Goal: Communication & Community: Answer question/provide support

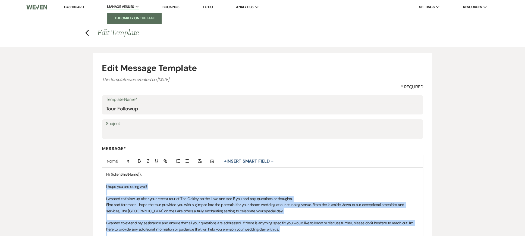
click at [124, 19] on li "The Oakley on the Lake" at bounding box center [134, 17] width 49 height 5
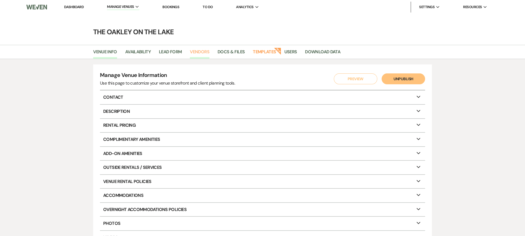
click at [201, 53] on link "Vendors" at bounding box center [200, 53] width 20 height 10
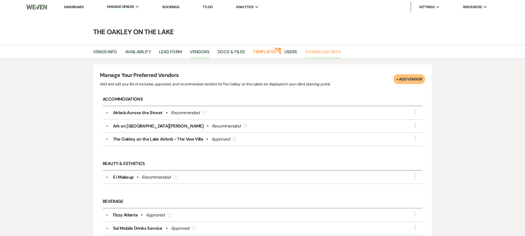
click at [317, 50] on link "Download Data" at bounding box center [322, 53] width 35 height 10
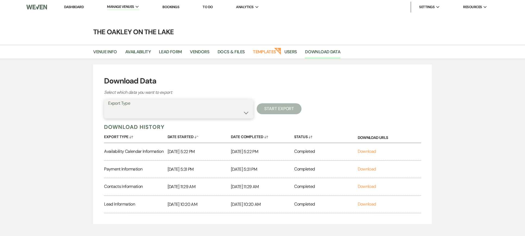
click at [150, 111] on select "Availability Calendar Information Category Templates Contacts Information Event…" at bounding box center [178, 112] width 141 height 11
select select "eventVendors"
click at [108, 107] on select "Availability Calendar Information Category Templates Contacts Information Event…" at bounding box center [178, 112] width 141 height 11
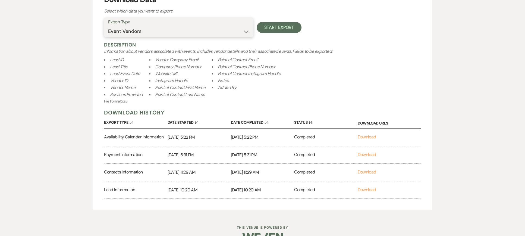
scroll to position [81, 0]
click at [362, 169] on link "Download" at bounding box center [367, 172] width 18 height 6
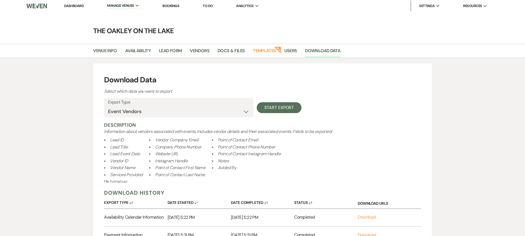
scroll to position [0, 0]
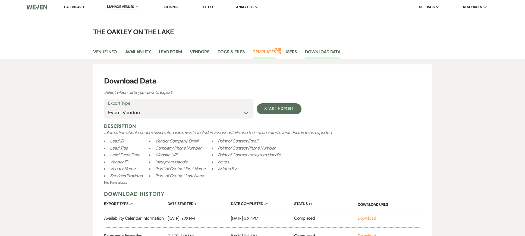
click at [268, 52] on link "Templates" at bounding box center [264, 53] width 23 height 10
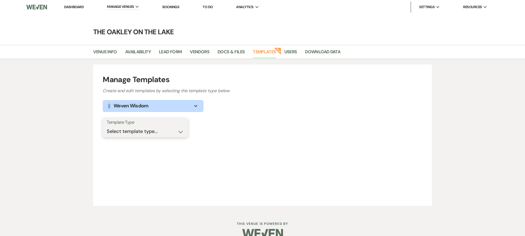
click at [180, 132] on select "Select template type... Task List Message Templates Payment Plan Inventory Item…" at bounding box center [145, 131] width 77 height 11
click at [202, 49] on link "Vendors" at bounding box center [200, 53] width 20 height 10
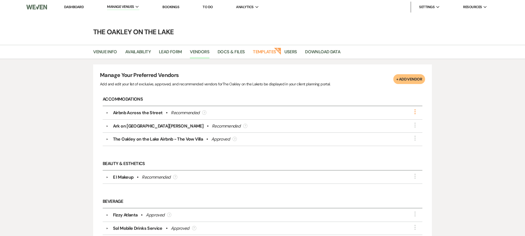
click at [414, 110] on icon "More" at bounding box center [415, 111] width 7 height 7
click at [414, 109] on ul "Edit Delete" at bounding box center [383, 119] width 61 height 21
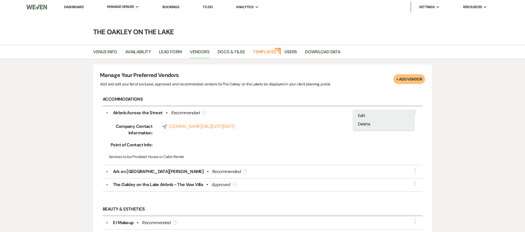
drag, startPoint x: 414, startPoint y: 109, endPoint x: 379, endPoint y: 105, distance: 34.5
click at [411, 109] on ul "Edit Delete" at bounding box center [383, 119] width 61 height 21
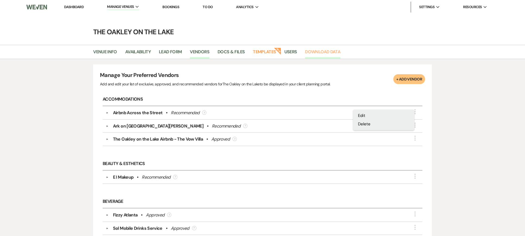
click at [315, 52] on link "Download Data" at bounding box center [322, 53] width 35 height 10
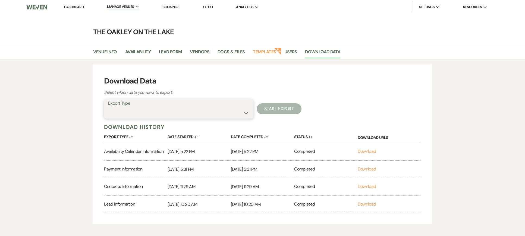
click at [247, 113] on select "Availability Calendar Information Category Templates Contacts Information Event…" at bounding box center [178, 112] width 141 height 11
select select "eventVendors"
click at [108, 107] on select "Availability Calendar Information Category Templates Contacts Information Event…" at bounding box center [178, 112] width 141 height 11
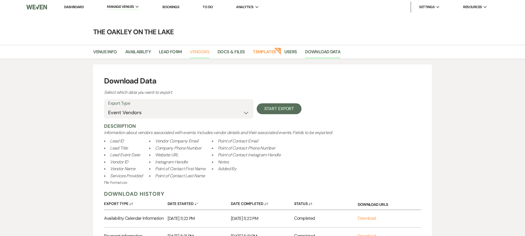
click at [204, 51] on link "Vendors" at bounding box center [200, 53] width 20 height 10
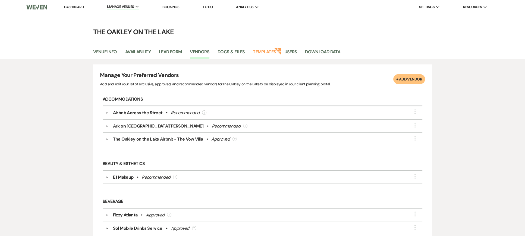
click at [72, 7] on link "Dashboard" at bounding box center [74, 7] width 20 height 5
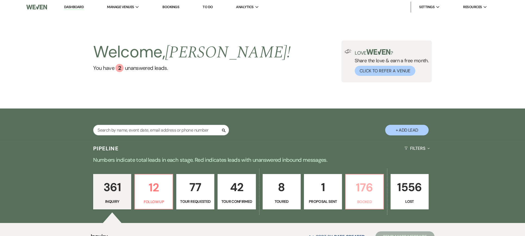
click at [371, 199] on p "Booked" at bounding box center [364, 201] width 31 height 6
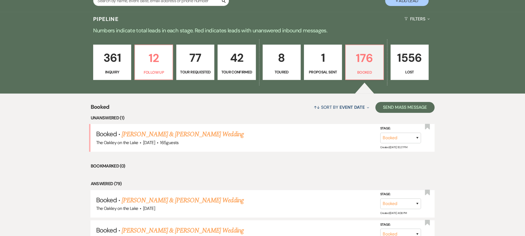
scroll to position [135, 0]
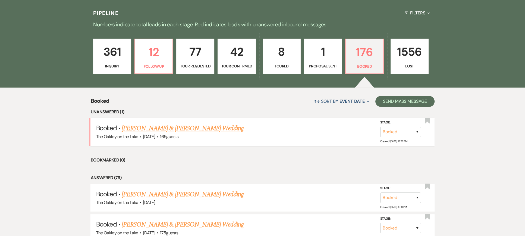
click at [181, 126] on link "[PERSON_NAME] & [PERSON_NAME] Wedding" at bounding box center [183, 128] width 122 height 10
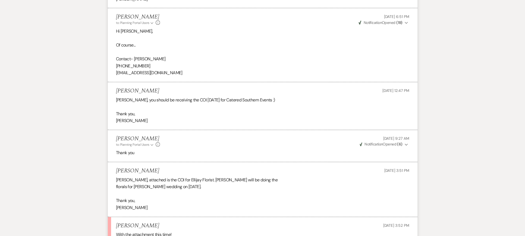
scroll to position [462, 0]
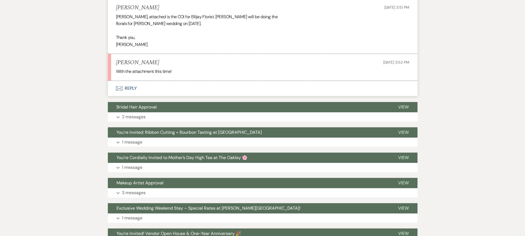
click at [133, 89] on button "Envelope Reply" at bounding box center [263, 88] width 310 height 15
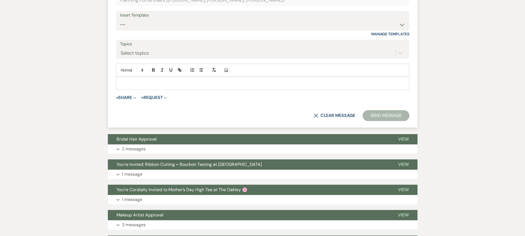
scroll to position [547, 0]
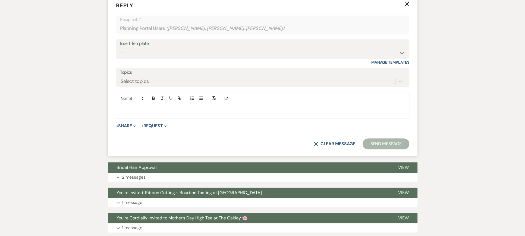
click at [140, 105] on div at bounding box center [262, 111] width 293 height 12
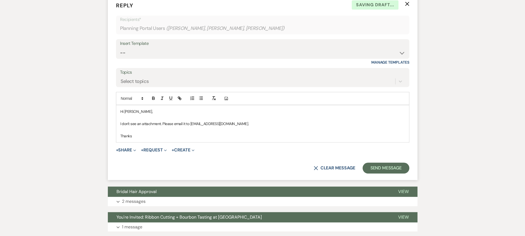
click at [245, 127] on p at bounding box center [262, 130] width 285 height 6
click at [396, 169] on button "Send Message" at bounding box center [385, 167] width 46 height 11
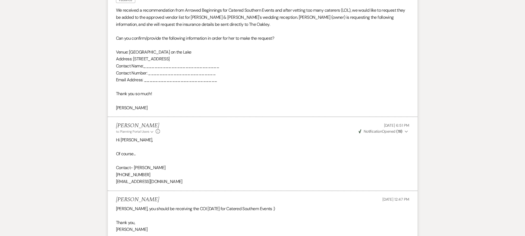
scroll to position [0, 0]
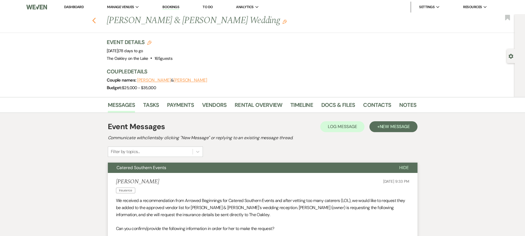
click at [96, 18] on icon "Previous" at bounding box center [94, 20] width 4 height 7
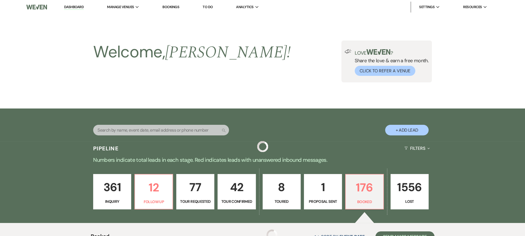
scroll to position [135, 0]
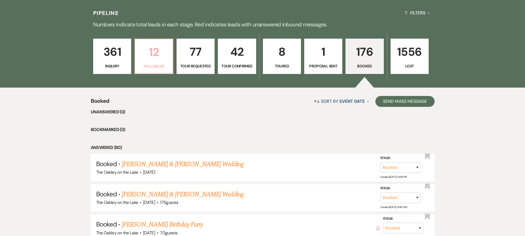
click at [162, 63] on link "12 Follow Up" at bounding box center [153, 56] width 39 height 35
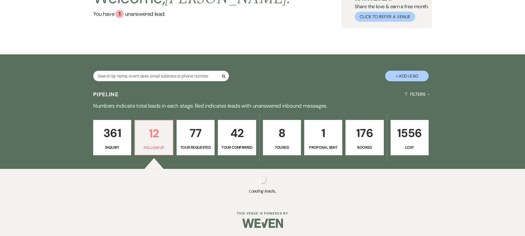
select select "9"
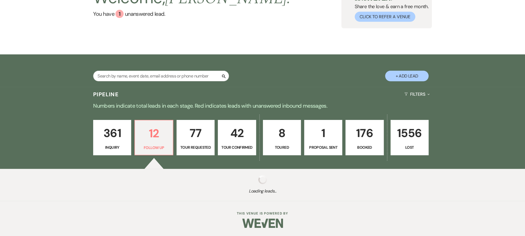
select select "9"
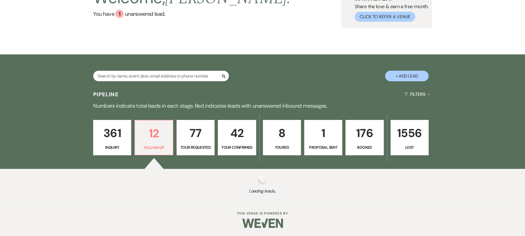
select select "9"
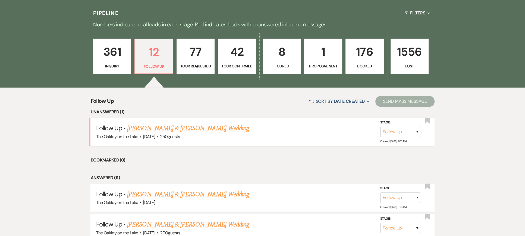
click at [138, 130] on link "[PERSON_NAME] & [PERSON_NAME] Wedding" at bounding box center [188, 128] width 122 height 10
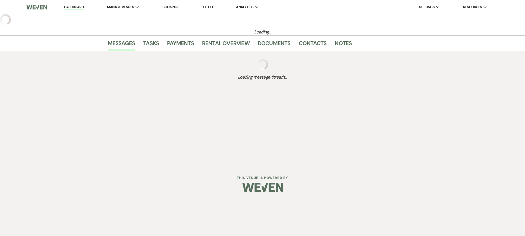
select select "9"
select select "5"
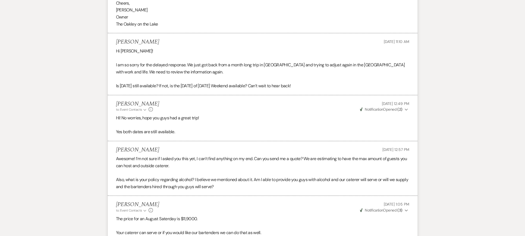
scroll to position [559, 0]
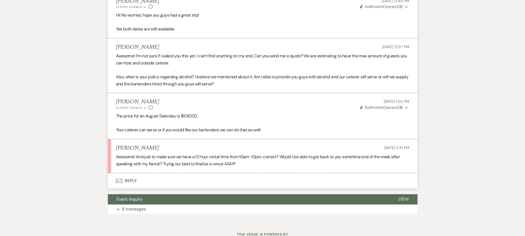
click at [132, 185] on button "Envelope Reply" at bounding box center [263, 180] width 310 height 15
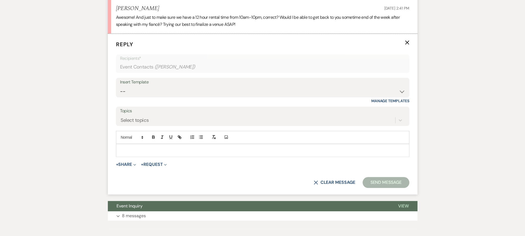
scroll to position [701, 0]
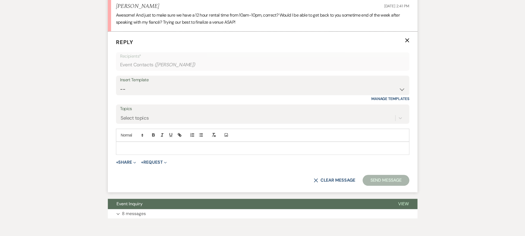
click at [158, 151] on p at bounding box center [262, 148] width 285 height 6
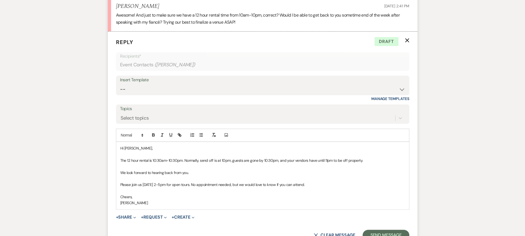
click at [197, 187] on p "Please join us [DATE] 2-5pm for open tours. No appointment needed, but we would…" at bounding box center [262, 184] width 285 height 6
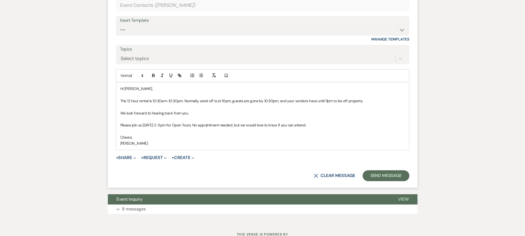
scroll to position [787, 0]
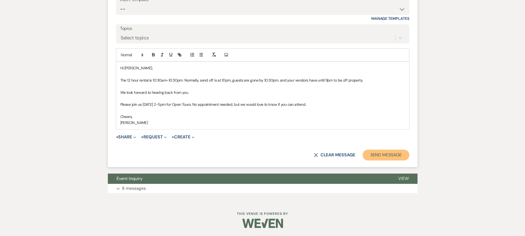
click at [387, 156] on button "Send Message" at bounding box center [385, 154] width 46 height 11
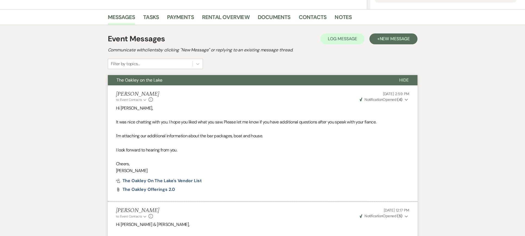
scroll to position [0, 0]
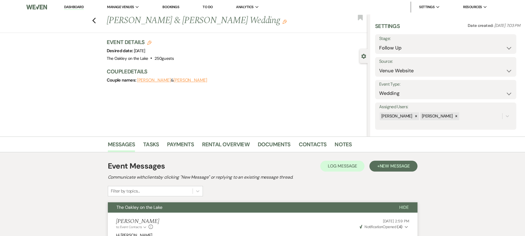
click at [72, 7] on link "Dashboard" at bounding box center [74, 7] width 20 height 5
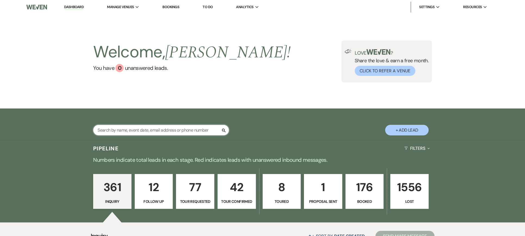
click at [121, 130] on input "text" at bounding box center [161, 130] width 136 height 11
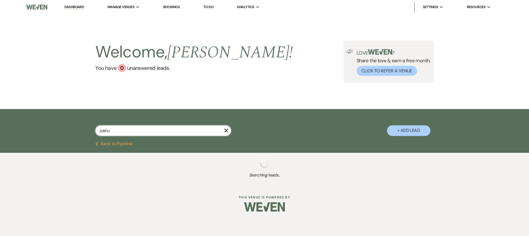
type input "[PERSON_NAME]"
select select "2"
select select "4"
select select "8"
select select "6"
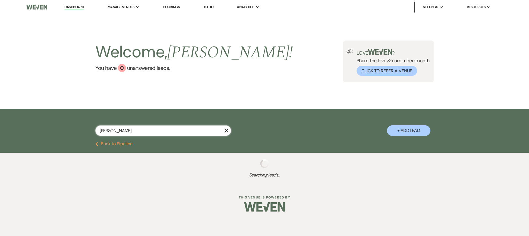
select select "8"
select select "4"
select select "8"
select select "6"
select select "8"
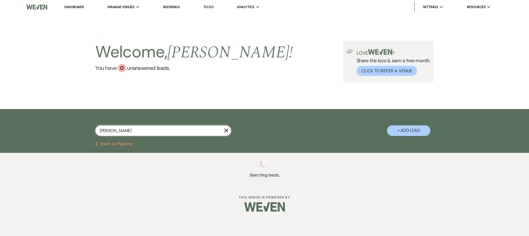
select select "5"
select select "2"
select select "8"
select select "4"
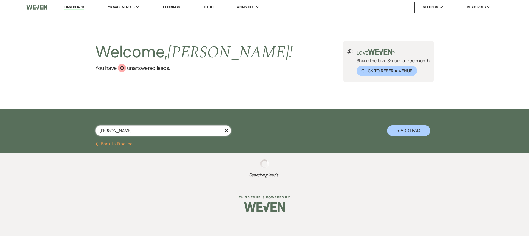
select select "9"
select select "8"
select select "5"
select select "8"
select select "5"
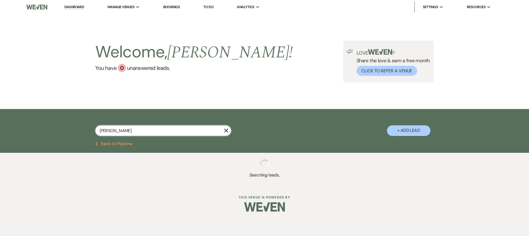
select select "8"
select select "5"
select select "8"
select select "3"
select select "9"
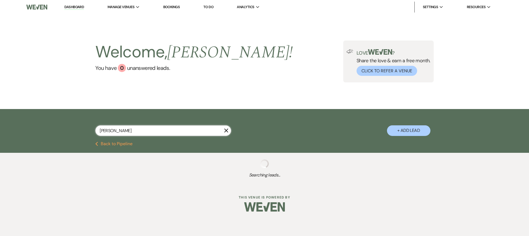
select select "8"
select select "6"
select select "2"
select select "8"
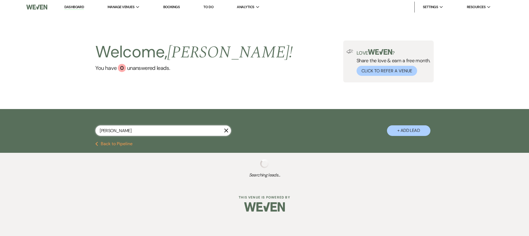
select select "5"
select select "8"
select select "7"
select select "8"
select select "5"
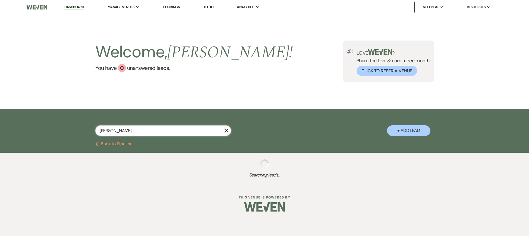
select select "4"
select select "8"
select select "5"
select select "8"
select select "10"
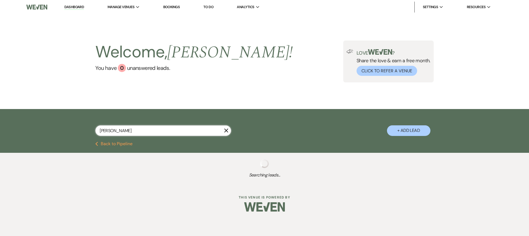
select select "2"
select select "8"
select select "10"
select select "8"
select select "5"
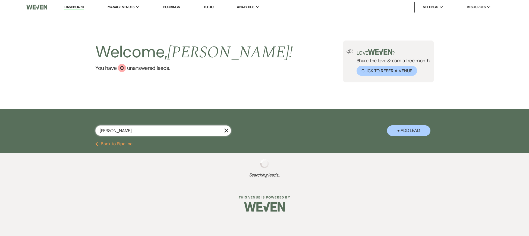
select select "8"
select select "4"
select select "8"
select select "5"
select select "8"
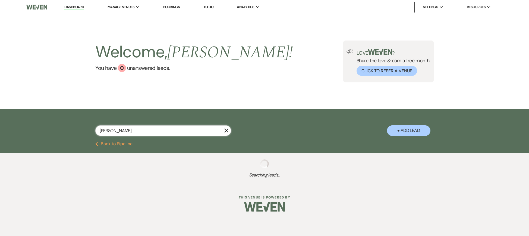
select select "11"
select select "8"
select select "5"
select select "8"
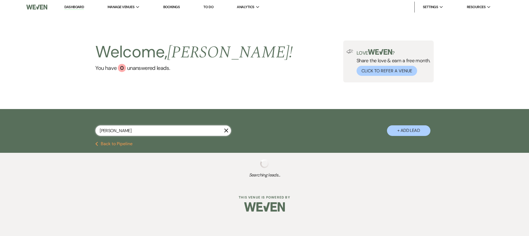
select select "8"
select select "5"
select select "8"
select select "5"
select select "8"
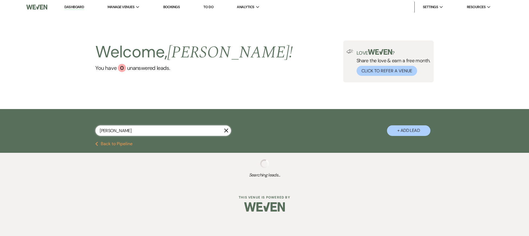
select select "5"
select select "4"
select select "8"
select select "6"
select select "8"
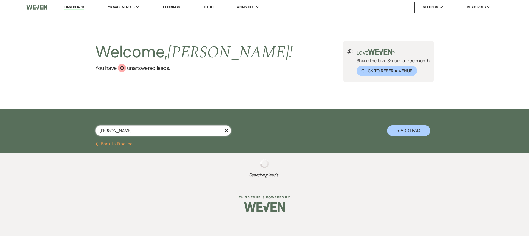
select select "5"
select select "8"
select select "5"
select select "2"
select select "8"
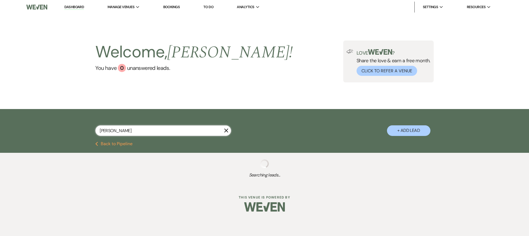
select select "5"
select select "2"
select select "8"
select select "5"
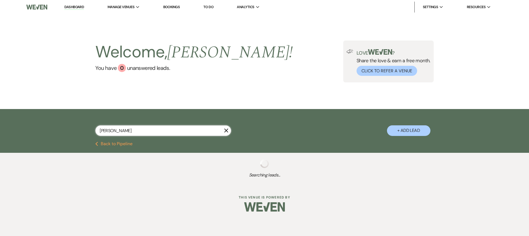
select select "8"
select select "10"
select select "8"
select select "5"
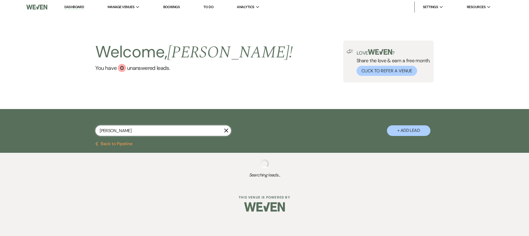
select select "8"
select select "5"
select select "8"
select select "6"
select select "8"
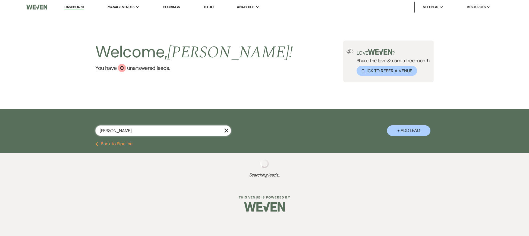
select select "5"
select select "8"
select select "10"
select select "8"
select select "6"
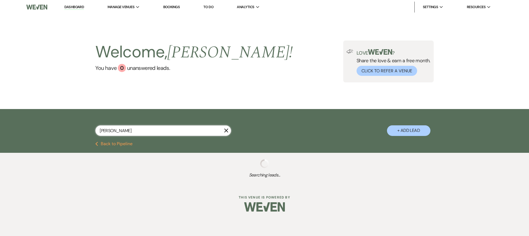
select select "8"
select select "5"
select select "8"
select select "5"
select select "8"
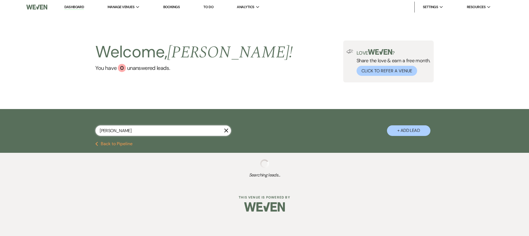
select select "7"
select select "8"
select select "5"
select select "8"
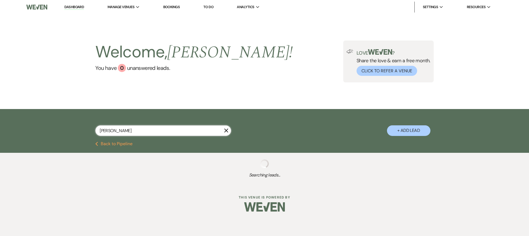
select select "5"
select select "8"
select select "5"
select select "8"
select select "6"
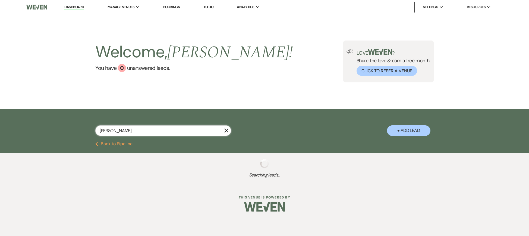
select select "8"
select select "5"
select select "8"
select select "5"
select select "8"
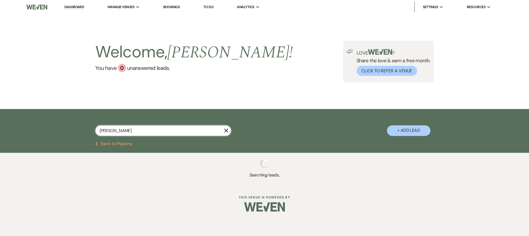
select select "10"
select select "8"
select select "5"
select select "8"
select select "5"
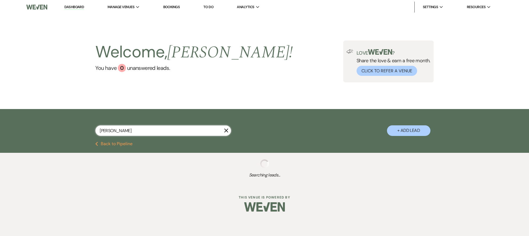
select select "8"
select select "10"
select select "8"
select select "5"
select select "8"
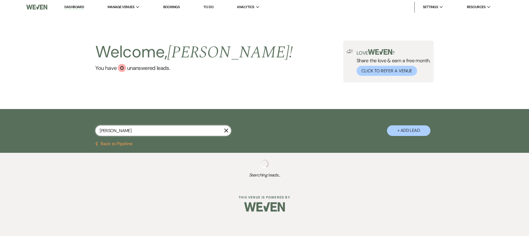
select select "10"
select select "8"
select select "5"
select select "8"
select select "5"
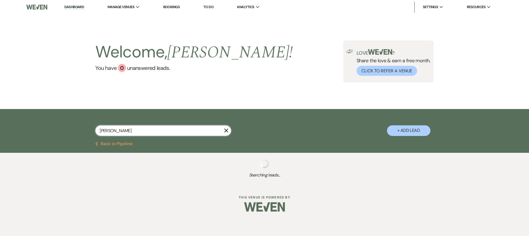
select select "8"
select select "6"
select select "8"
select select "5"
select select "8"
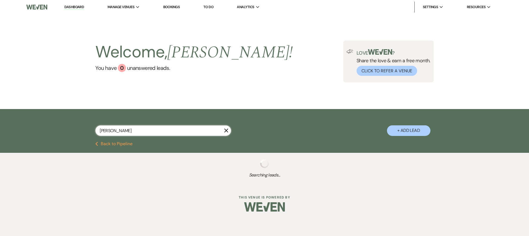
select select "5"
select select "8"
select select "5"
select select "8"
select select "5"
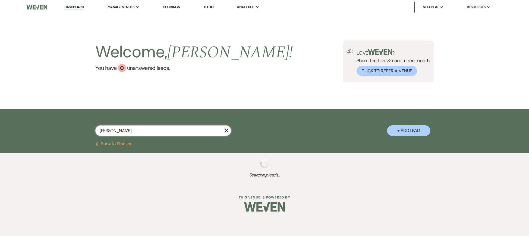
select select "8"
select select "6"
select select "8"
select select "1"
select select "8"
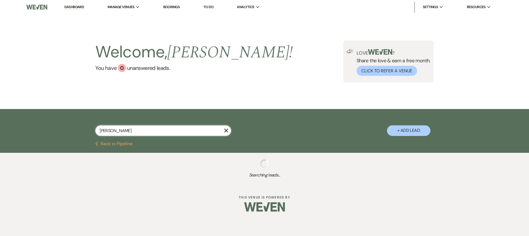
select select "10"
select select "8"
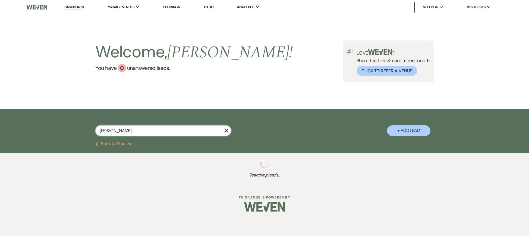
select select "8"
select select "5"
select select "8"
select select "1"
select select "8"
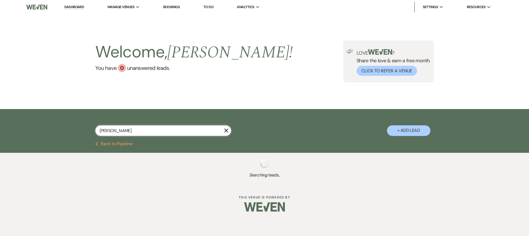
select select "8"
select select "5"
select select "8"
select select "5"
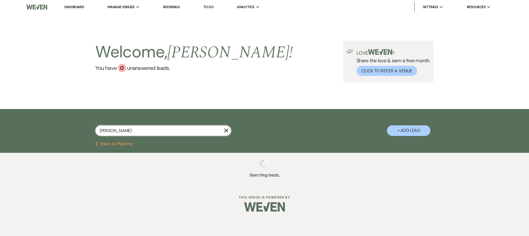
select select "8"
select select "5"
select select "8"
select select "5"
select select "8"
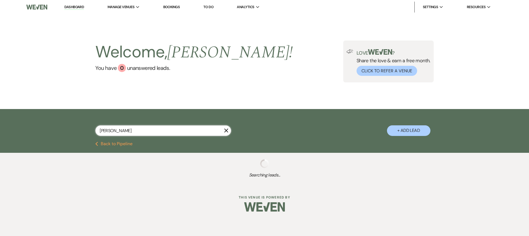
select select "10"
select select "8"
select select "5"
select select "8"
select select "5"
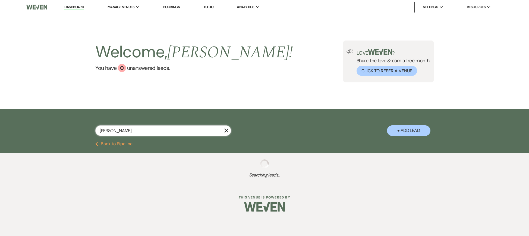
select select "8"
select select "5"
select select "8"
select select "5"
select select "8"
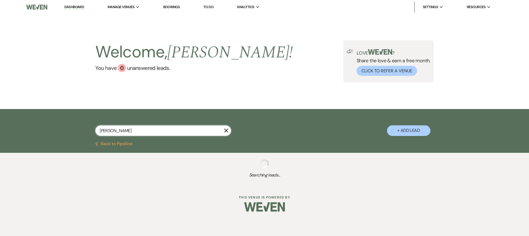
select select "5"
select select "8"
select select "10"
select select "8"
select select "6"
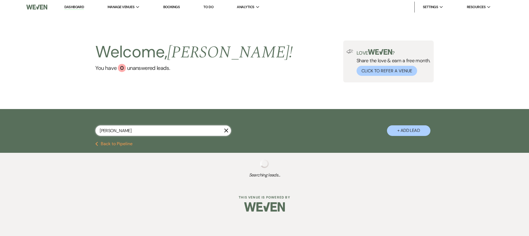
select select "8"
select select "10"
select select "8"
select select "5"
select select "8"
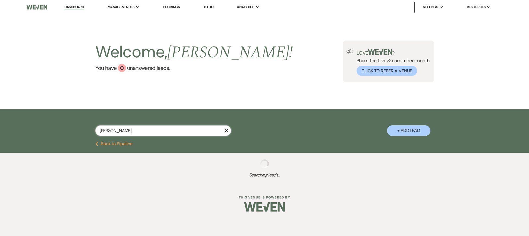
select select "5"
select select "8"
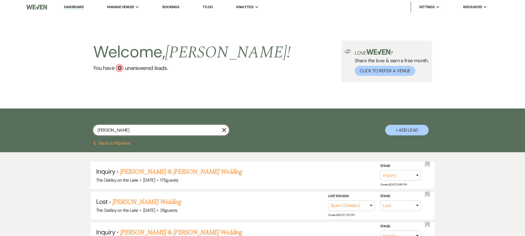
click at [130, 128] on input "[PERSON_NAME]" at bounding box center [161, 130] width 136 height 11
click at [226, 129] on icon "X" at bounding box center [224, 130] width 4 height 4
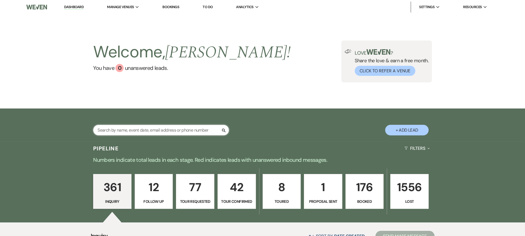
click at [181, 130] on input "text" at bounding box center [161, 130] width 136 height 11
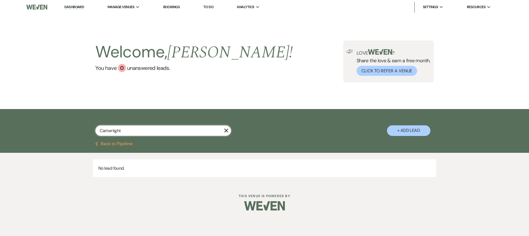
click at [122, 130] on input "Cartwrtight" at bounding box center [163, 130] width 136 height 11
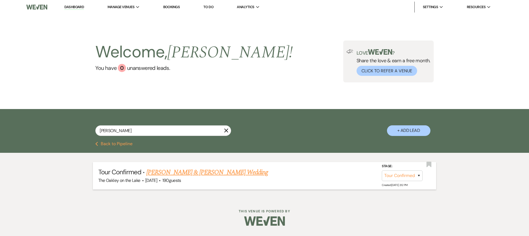
click at [191, 174] on link "[PERSON_NAME] & [PERSON_NAME] Wedding" at bounding box center [207, 172] width 122 height 10
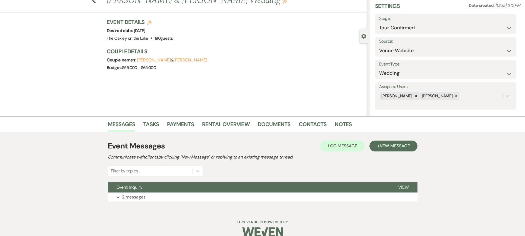
scroll to position [29, 0]
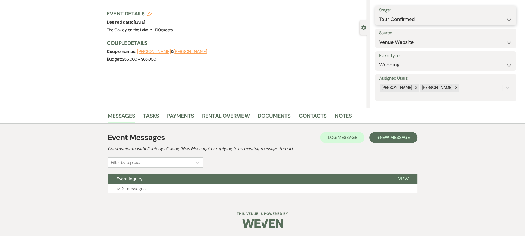
click at [510, 19] on select "Inquiry Follow Up Tour Requested Tour Confirmed Toured Proposal Sent Booked Lost" at bounding box center [445, 19] width 133 height 11
click at [379, 14] on select "Inquiry Follow Up Tour Requested Tour Confirmed Toured Proposal Sent Booked Lost" at bounding box center [445, 19] width 133 height 11
click at [497, 16] on button "Save" at bounding box center [501, 15] width 31 height 11
click at [402, 176] on span "View" at bounding box center [403, 179] width 11 height 6
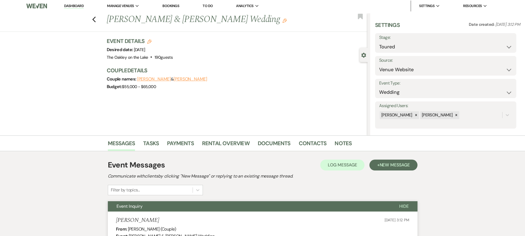
scroll to position [0, 0]
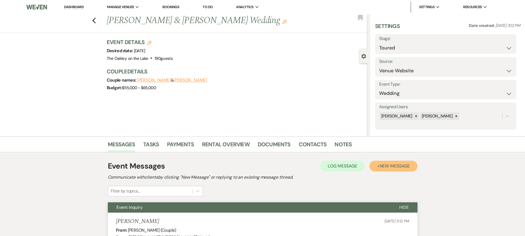
click at [392, 166] on span "New Message" at bounding box center [394, 166] width 30 height 6
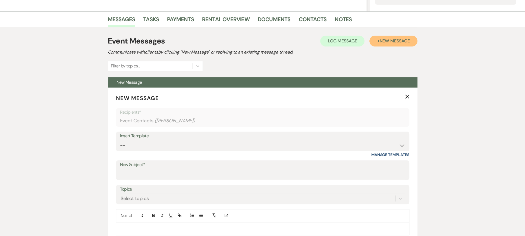
scroll to position [190, 0]
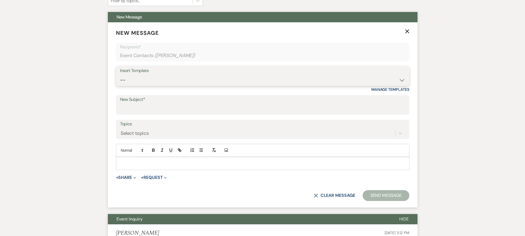
click at [160, 78] on select "-- Weven Planning Portal Introduction (Booked Events) Tour Request Response Fol…" at bounding box center [262, 80] width 285 height 11
click at [120, 75] on select "-- Weven Planning Portal Introduction (Booked Events) Tour Request Response Fol…" at bounding box center [262, 80] width 285 height 11
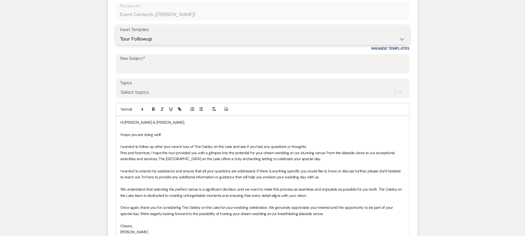
scroll to position [217, 0]
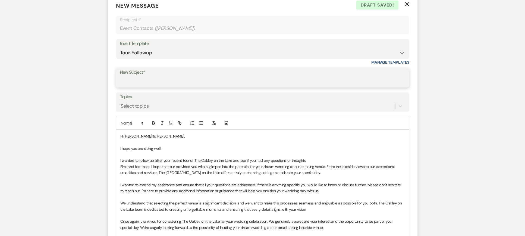
click at [147, 78] on input "New Subject*" at bounding box center [262, 81] width 285 height 11
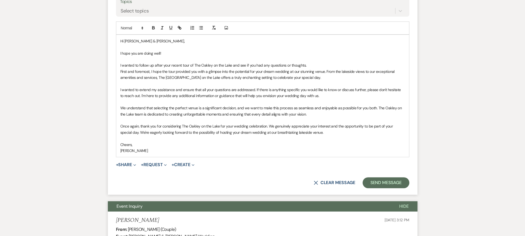
scroll to position [353, 0]
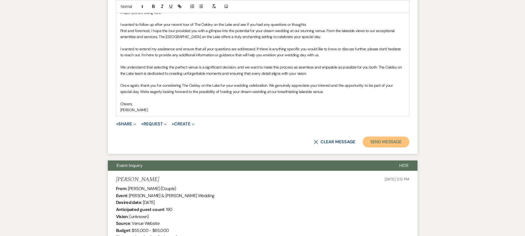
click at [375, 142] on button "Send Message" at bounding box center [385, 141] width 46 height 11
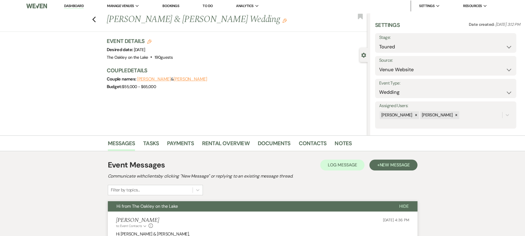
scroll to position [0, 0]
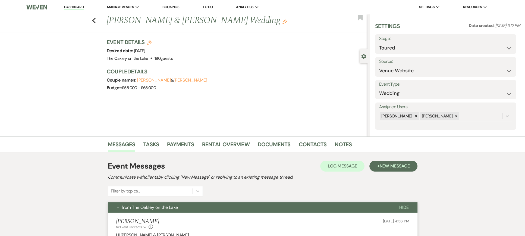
click at [74, 6] on link "Dashboard" at bounding box center [74, 7] width 20 height 5
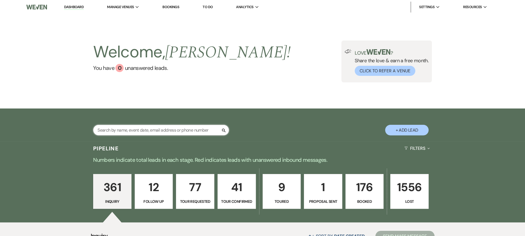
click at [130, 128] on input "text" at bounding box center [161, 130] width 136 height 11
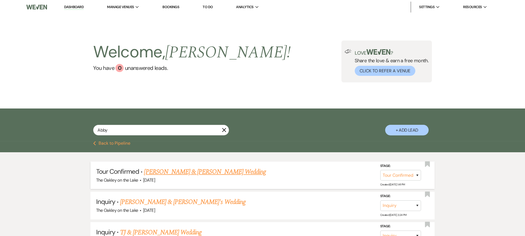
click at [208, 171] on link "[PERSON_NAME] & [PERSON_NAME] Wedding" at bounding box center [205, 172] width 122 height 10
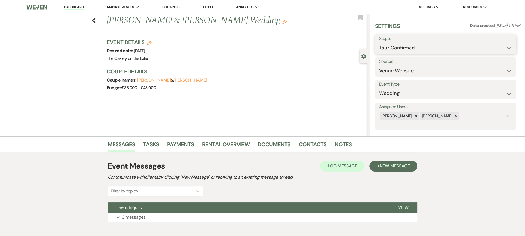
click at [413, 49] on select "Inquiry Follow Up Tour Requested Tour Confirmed Toured Proposal Sent Booked Lost" at bounding box center [445, 48] width 133 height 11
click at [379, 43] on select "Inquiry Follow Up Tour Requested Tour Confirmed Toured Proposal Sent Booked Lost" at bounding box center [445, 48] width 133 height 11
click at [344, 144] on link "Notes" at bounding box center [343, 146] width 17 height 12
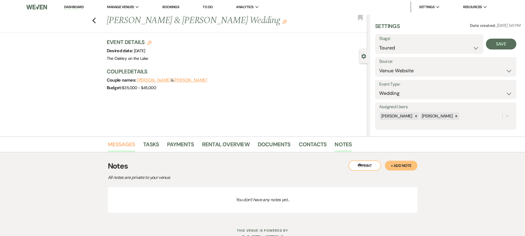
click at [116, 143] on link "Messages" at bounding box center [121, 146] width 27 height 12
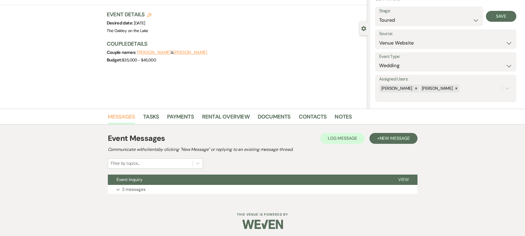
scroll to position [29, 0]
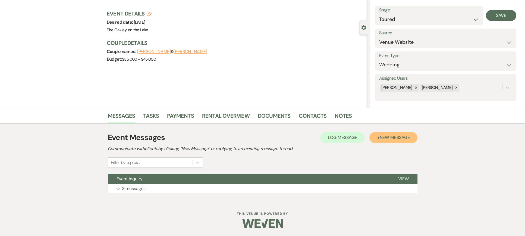
click at [390, 135] on span "New Message" at bounding box center [394, 137] width 30 height 6
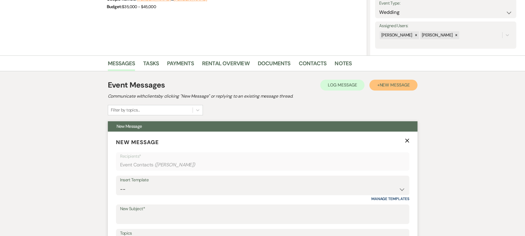
scroll to position [137, 0]
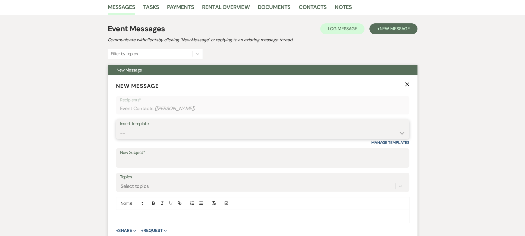
click at [147, 132] on select "-- Weven Planning Portal Introduction (Booked Events) Tour Request Response Fol…" at bounding box center [262, 133] width 285 height 11
click at [120, 128] on select "-- Weven Planning Portal Introduction (Booked Events) Tour Request Response Fol…" at bounding box center [262, 133] width 285 height 11
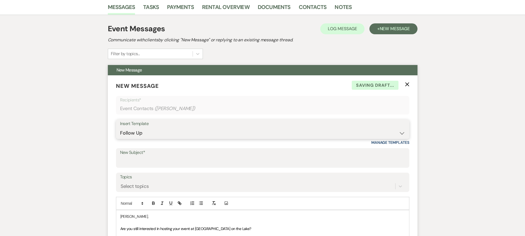
click at [158, 133] on select "-- Weven Planning Portal Introduction (Booked Events) Tour Request Response Fol…" at bounding box center [262, 133] width 285 height 11
click at [120, 128] on select "-- Weven Planning Portal Introduction (Booked Events) Tour Request Response Fol…" at bounding box center [262, 133] width 285 height 11
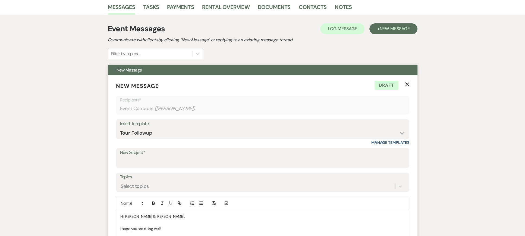
click at [163, 228] on p "I hope you are doing well!" at bounding box center [262, 228] width 285 height 6
click at [174, 228] on p "I hope you are doing well!" at bounding box center [262, 228] width 285 height 6
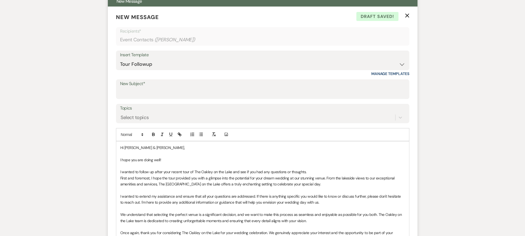
scroll to position [191, 0]
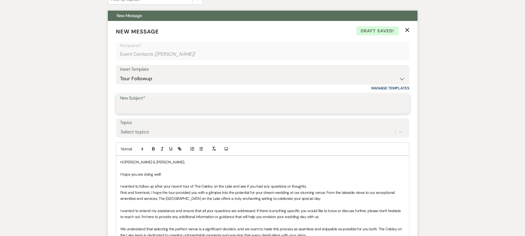
click at [147, 106] on input "New Subject*" at bounding box center [262, 107] width 285 height 11
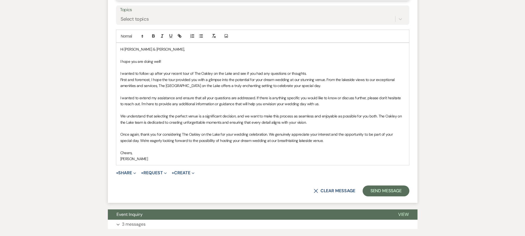
scroll to position [339, 0]
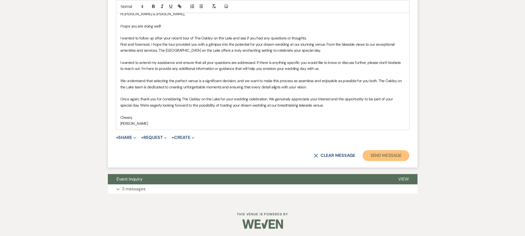
click at [389, 154] on button "Send Message" at bounding box center [385, 155] width 46 height 11
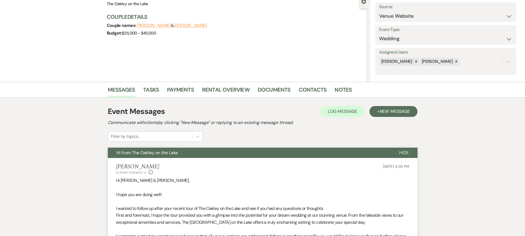
scroll to position [0, 0]
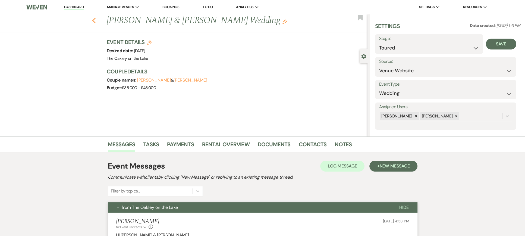
click at [96, 18] on icon "Previous" at bounding box center [94, 20] width 4 height 7
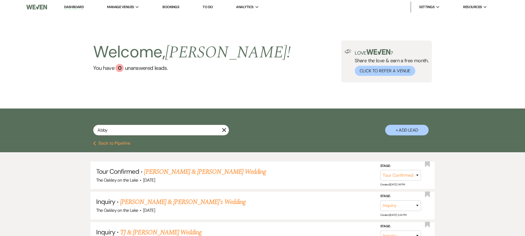
click at [73, 5] on link "Dashboard" at bounding box center [74, 7] width 20 height 5
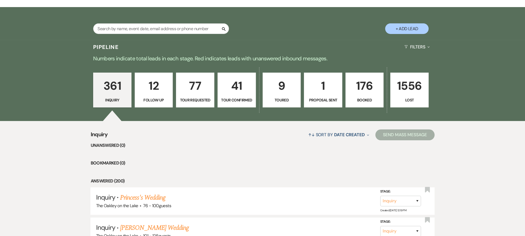
scroll to position [136, 0]
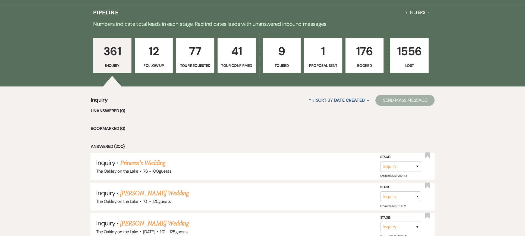
click at [152, 50] on p "12" at bounding box center [153, 51] width 31 height 18
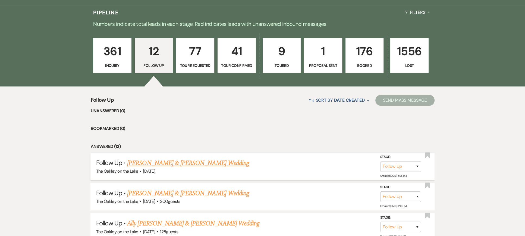
click at [192, 162] on link "[PERSON_NAME] & [PERSON_NAME] Wedding" at bounding box center [188, 163] width 122 height 10
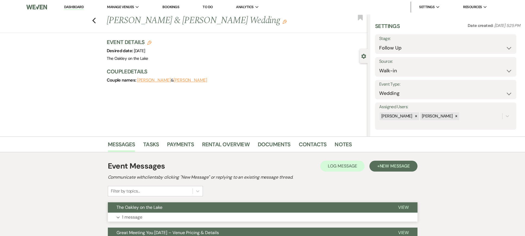
click at [405, 205] on span "View" at bounding box center [403, 207] width 11 height 6
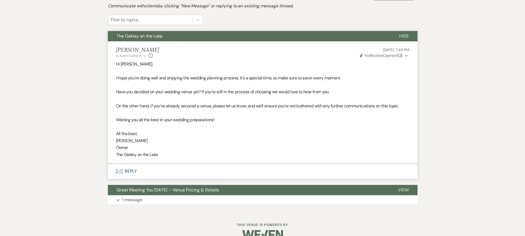
scroll to position [182, 0]
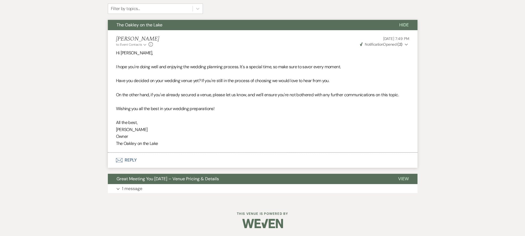
click at [129, 158] on button "Envelope Reply" at bounding box center [263, 159] width 310 height 15
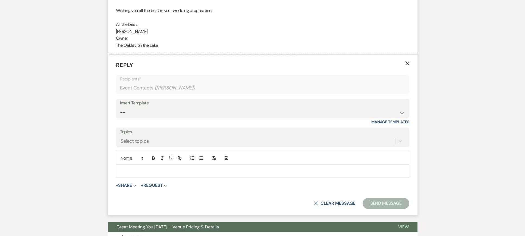
scroll to position [297, 0]
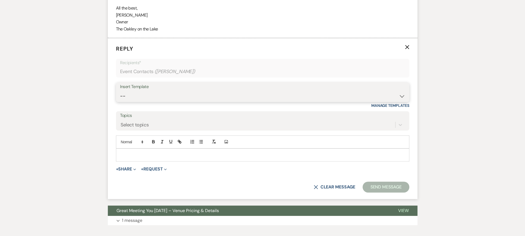
click at [139, 96] on select "-- Weven Planning Portal Introduction (Booked Events) Tour Request Response Fol…" at bounding box center [262, 96] width 285 height 11
click at [120, 91] on select "-- Weven Planning Portal Introduction (Booked Events) Tour Request Response Fol…" at bounding box center [262, 96] width 285 height 11
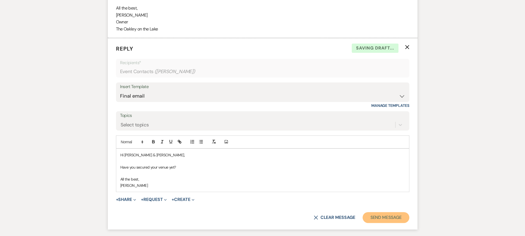
click at [390, 216] on button "Send Message" at bounding box center [385, 217] width 46 height 11
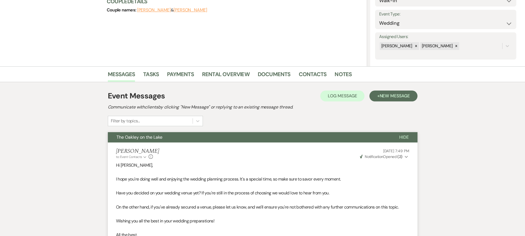
scroll to position [0, 0]
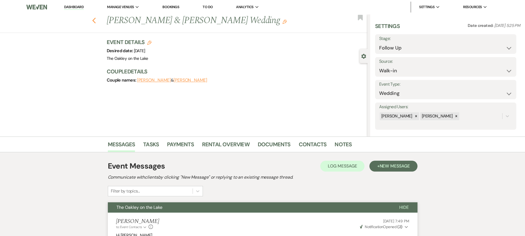
click at [95, 18] on icon "Previous" at bounding box center [94, 20] width 4 height 7
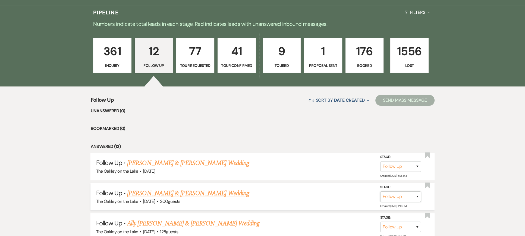
click at [418, 194] on select "Inquiry Follow Up Tour Requested Tour Confirmed Toured Proposal Sent Booked Lost" at bounding box center [400, 196] width 41 height 11
click at [380, 191] on select "Inquiry Follow Up Tour Requested Tour Confirmed Toured Proposal Sent Booked Lost" at bounding box center [400, 196] width 41 height 11
click at [408, 197] on button "Save" at bounding box center [409, 196] width 27 height 11
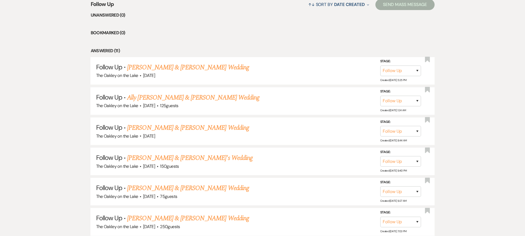
scroll to position [244, 0]
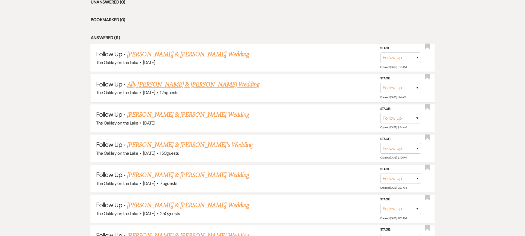
click at [196, 85] on link "Ally [PERSON_NAME] & [PERSON_NAME] Wedding" at bounding box center [193, 85] width 132 height 10
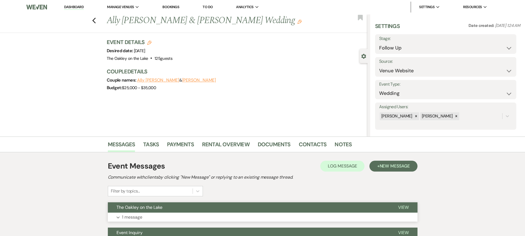
click at [406, 206] on span "View" at bounding box center [403, 207] width 11 height 6
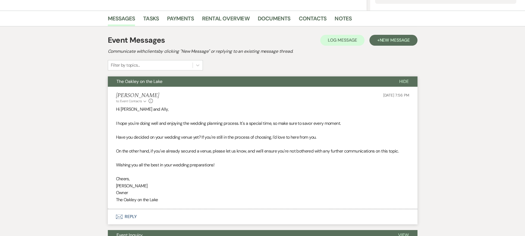
scroll to position [163, 0]
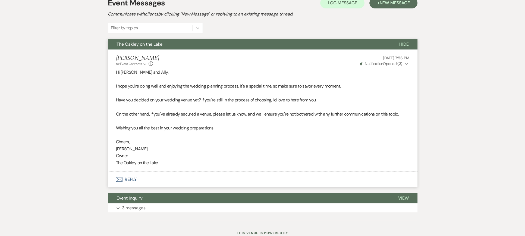
click at [132, 178] on button "Envelope Reply" at bounding box center [263, 179] width 310 height 15
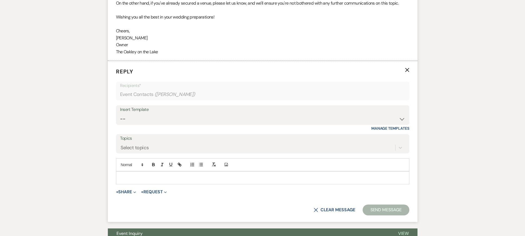
scroll to position [297, 0]
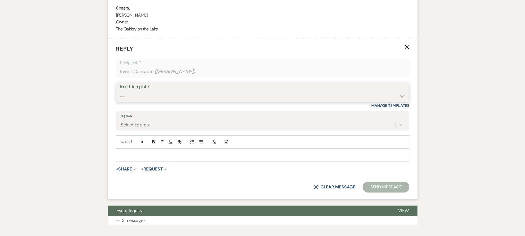
click at [136, 95] on select "-- Weven Planning Portal Introduction (Booked Events) Tour Request Response Fol…" at bounding box center [262, 96] width 285 height 11
click at [120, 91] on select "-- Weven Planning Portal Introduction (Booked Events) Tour Request Response Fol…" at bounding box center [262, 96] width 285 height 11
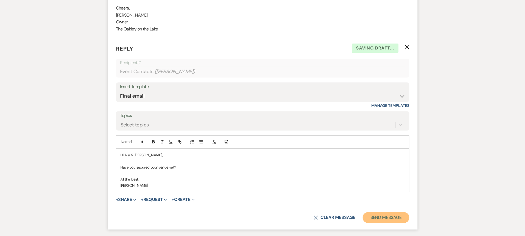
click at [389, 219] on button "Send Message" at bounding box center [385, 217] width 46 height 11
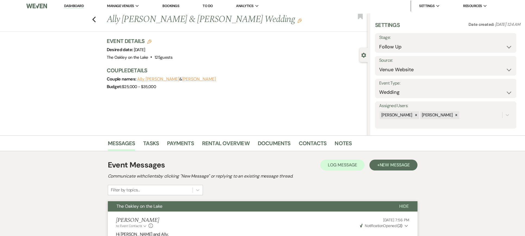
scroll to position [0, 0]
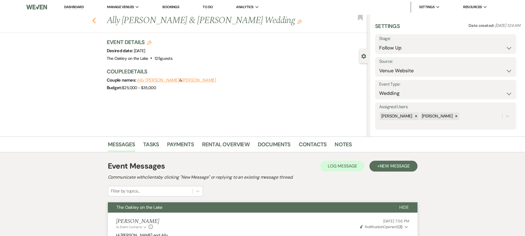
click at [96, 20] on icon "Previous" at bounding box center [94, 20] width 4 height 7
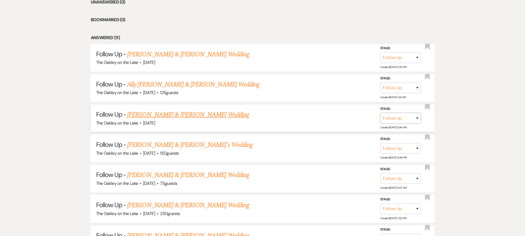
click at [392, 116] on select "Inquiry Follow Up Tour Requested Tour Confirmed Toured Proposal Sent Booked Lost" at bounding box center [400, 118] width 41 height 11
click at [380, 113] on select "Inquiry Follow Up Tour Requested Tour Confirmed Toured Proposal Sent Booked Lost" at bounding box center [400, 118] width 41 height 11
click at [413, 118] on button "Save" at bounding box center [409, 117] width 27 height 11
click at [154, 114] on link "[PERSON_NAME] & [PERSON_NAME]'s Wedding" at bounding box center [189, 115] width 125 height 10
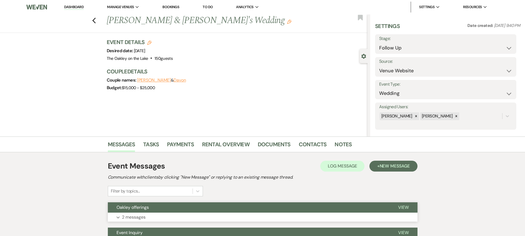
click at [402, 206] on span "View" at bounding box center [403, 207] width 11 height 6
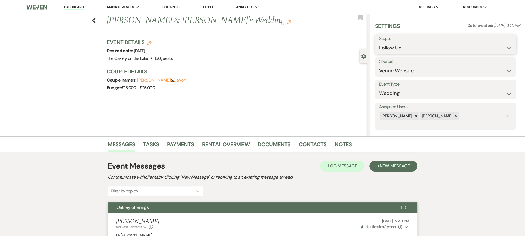
click at [417, 46] on select "Inquiry Follow Up Tour Requested Tour Confirmed Toured Proposal Sent Booked Lost" at bounding box center [445, 48] width 133 height 11
click at [379, 43] on select "Inquiry Follow Up Tour Requested Tour Confirmed Toured Proposal Sent Booked Lost" at bounding box center [445, 48] width 133 height 11
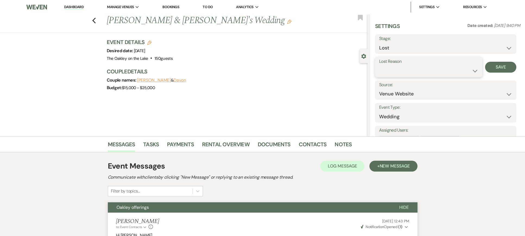
click at [388, 71] on select "Booked Elsewhere Budget Date Unavailable No Response Not a Good Match Capacity …" at bounding box center [428, 70] width 99 height 11
click at [379, 65] on select "Booked Elsewhere Budget Date Unavailable No Response Not a Good Match Capacity …" at bounding box center [428, 70] width 99 height 11
click at [496, 66] on button "Save" at bounding box center [500, 67] width 31 height 11
click at [96, 23] on icon "Previous" at bounding box center [94, 20] width 4 height 7
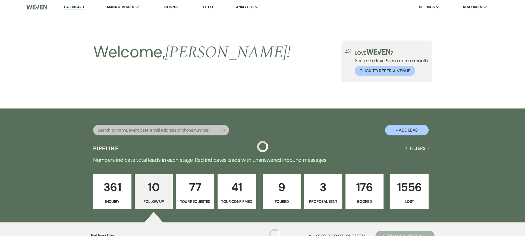
scroll to position [244, 0]
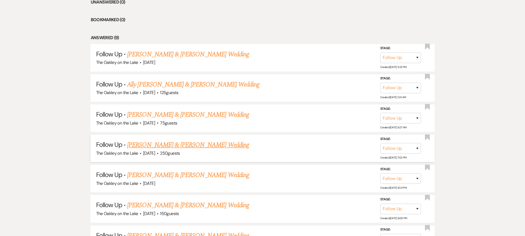
click at [166, 143] on link "[PERSON_NAME] & [PERSON_NAME] Wedding" at bounding box center [188, 145] width 122 height 10
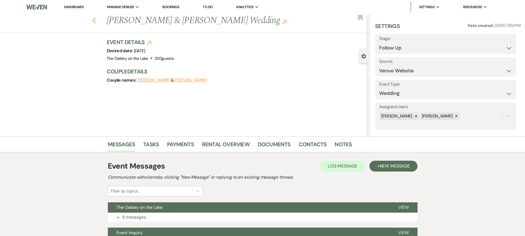
click at [96, 22] on use "button" at bounding box center [94, 21] width 4 height 6
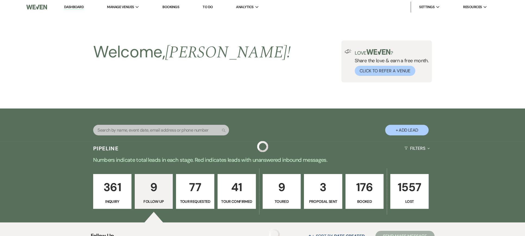
scroll to position [244, 0]
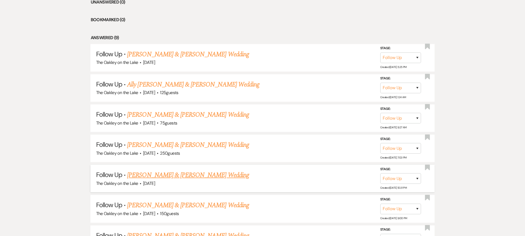
click at [190, 172] on link "[PERSON_NAME] & [PERSON_NAME] Wedding" at bounding box center [188, 175] width 122 height 10
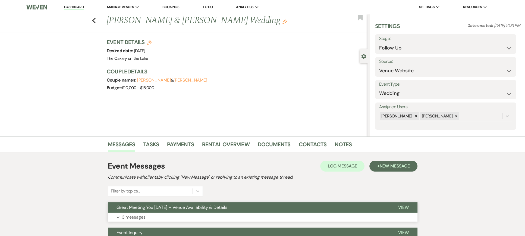
click at [402, 207] on span "View" at bounding box center [403, 207] width 11 height 6
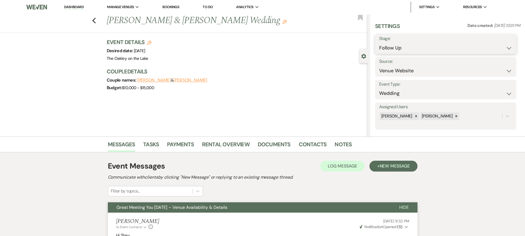
click at [395, 44] on select "Inquiry Follow Up Tour Requested Tour Confirmed Toured Proposal Sent Booked Lost" at bounding box center [445, 48] width 133 height 11
click at [379, 43] on select "Inquiry Follow Up Tour Requested Tour Confirmed Toured Proposal Sent Booked Lost" at bounding box center [445, 48] width 133 height 11
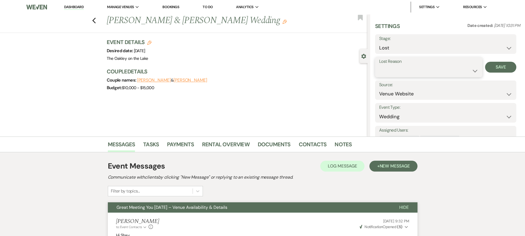
click at [392, 68] on select "Booked Elsewhere Budget Date Unavailable No Response Not a Good Match Capacity …" at bounding box center [428, 70] width 99 height 11
click at [379, 65] on select "Booked Elsewhere Budget Date Unavailable No Response Not a Good Match Capacity …" at bounding box center [428, 70] width 99 height 11
click at [497, 66] on button "Save" at bounding box center [500, 67] width 31 height 11
click at [434, 70] on select "Booked Elsewhere Budget Date Unavailable No Response Not a Good Match Capacity …" at bounding box center [445, 70] width 133 height 11
click at [71, 6] on link "Dashboard" at bounding box center [74, 7] width 20 height 5
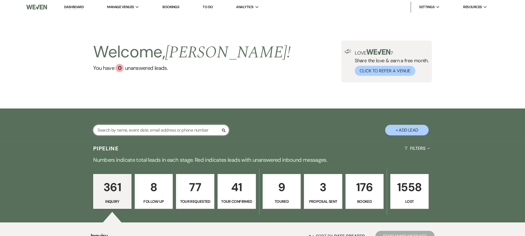
click at [174, 128] on input "text" at bounding box center [161, 130] width 136 height 11
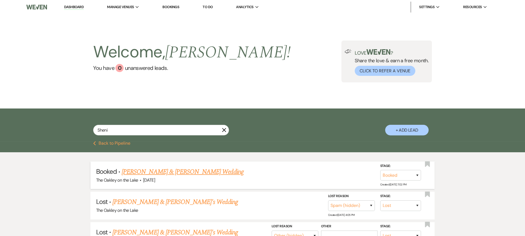
click at [149, 170] on link "[PERSON_NAME] & [PERSON_NAME] Wedding" at bounding box center [183, 172] width 122 height 10
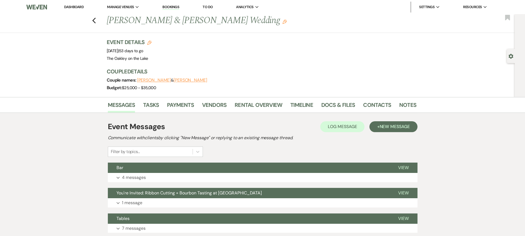
click at [178, 78] on button "[PERSON_NAME]" at bounding box center [191, 80] width 34 height 4
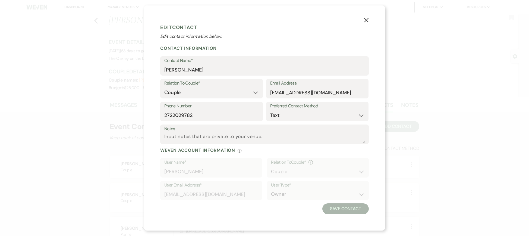
click at [365, 20] on icon "X" at bounding box center [366, 20] width 5 height 5
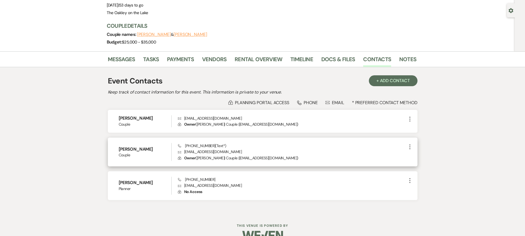
scroll to position [54, 0]
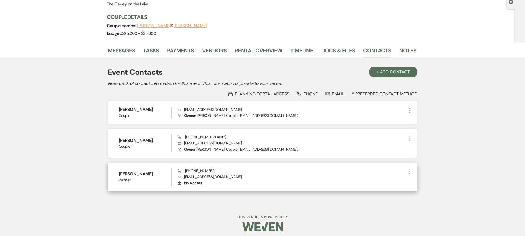
click at [410, 172] on icon "More" at bounding box center [409, 171] width 7 height 7
click at [422, 183] on button "Pencil Edit" at bounding box center [422, 182] width 32 height 9
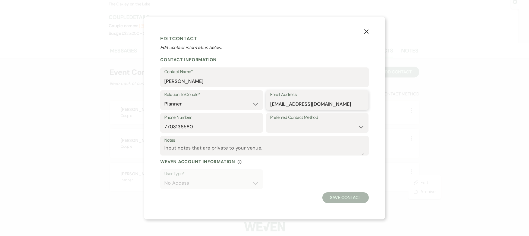
drag, startPoint x: 339, startPoint y: 103, endPoint x: 269, endPoint y: 101, distance: 70.1
click at [269, 101] on div "Email Address [EMAIL_ADDRESS][DOMAIN_NAME]" at bounding box center [317, 100] width 103 height 20
click at [339, 103] on input "[EMAIL_ADDRESS][DOMAIN_NAME]" at bounding box center [317, 104] width 94 height 11
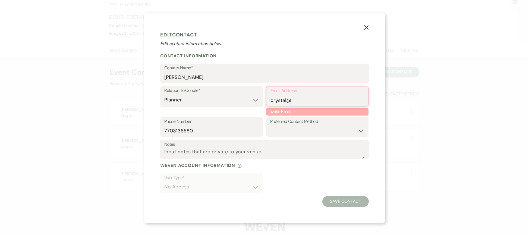
click at [299, 101] on input "crystal@" at bounding box center [317, 100] width 94 height 11
click at [344, 101] on input "crystal@empowerweddings" at bounding box center [317, 100] width 94 height 11
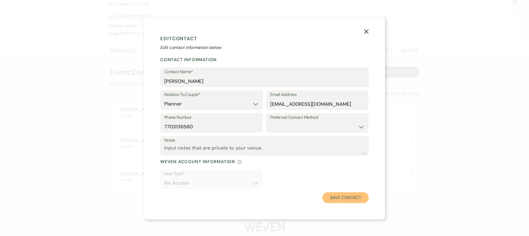
click at [349, 201] on button "Save Contact" at bounding box center [345, 197] width 46 height 11
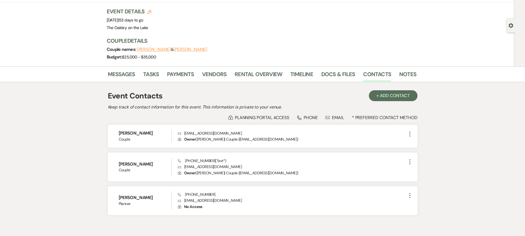
scroll to position [0, 0]
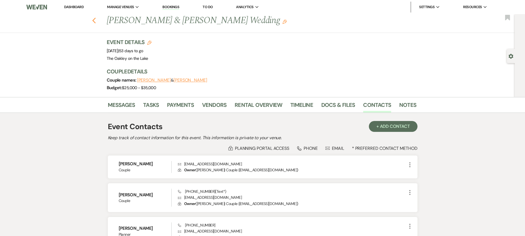
click at [96, 19] on use "button" at bounding box center [94, 21] width 4 height 6
